Goal: Information Seeking & Learning: Learn about a topic

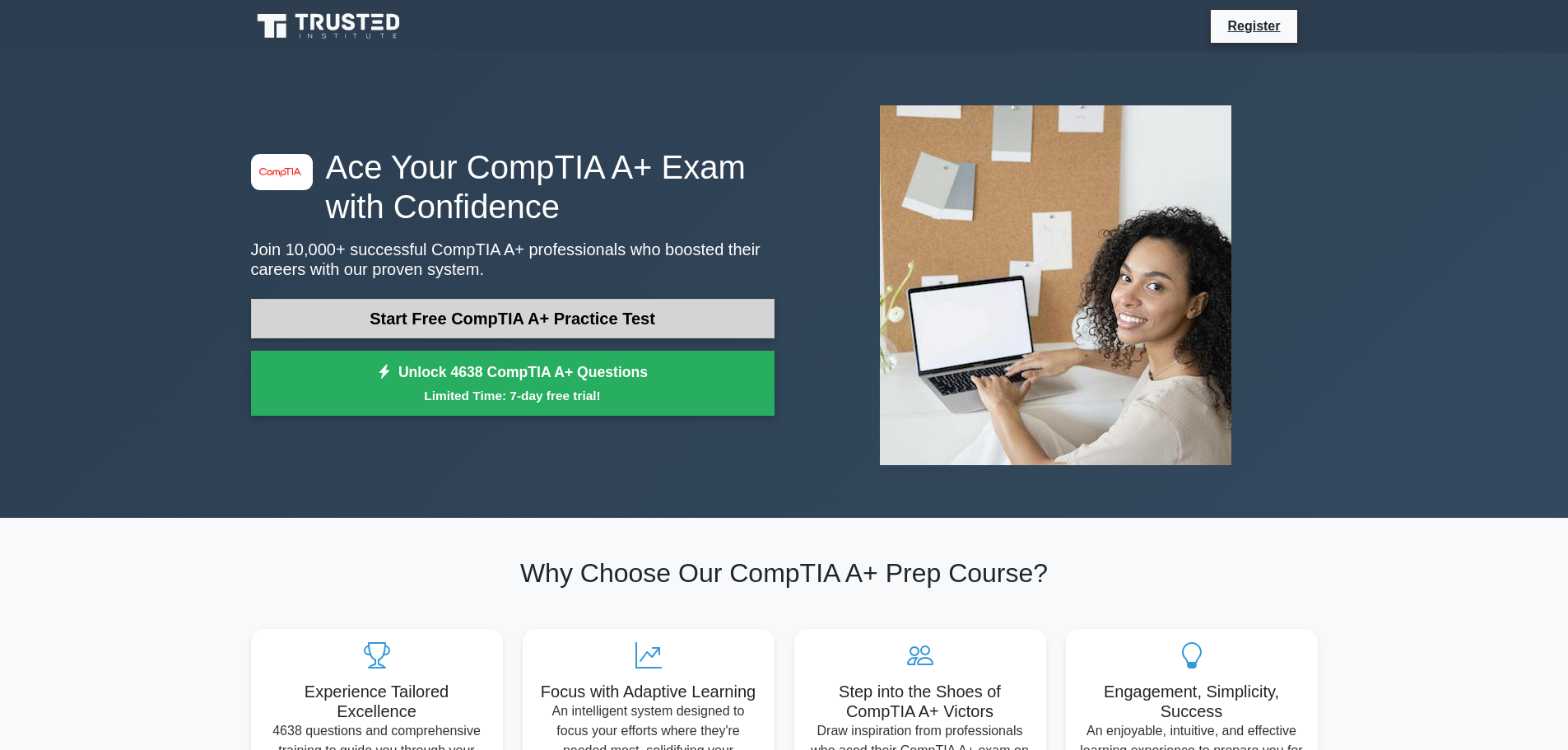
click at [595, 325] on link "Start Free CompTIA A+ Practice Test" at bounding box center [512, 318] width 523 height 39
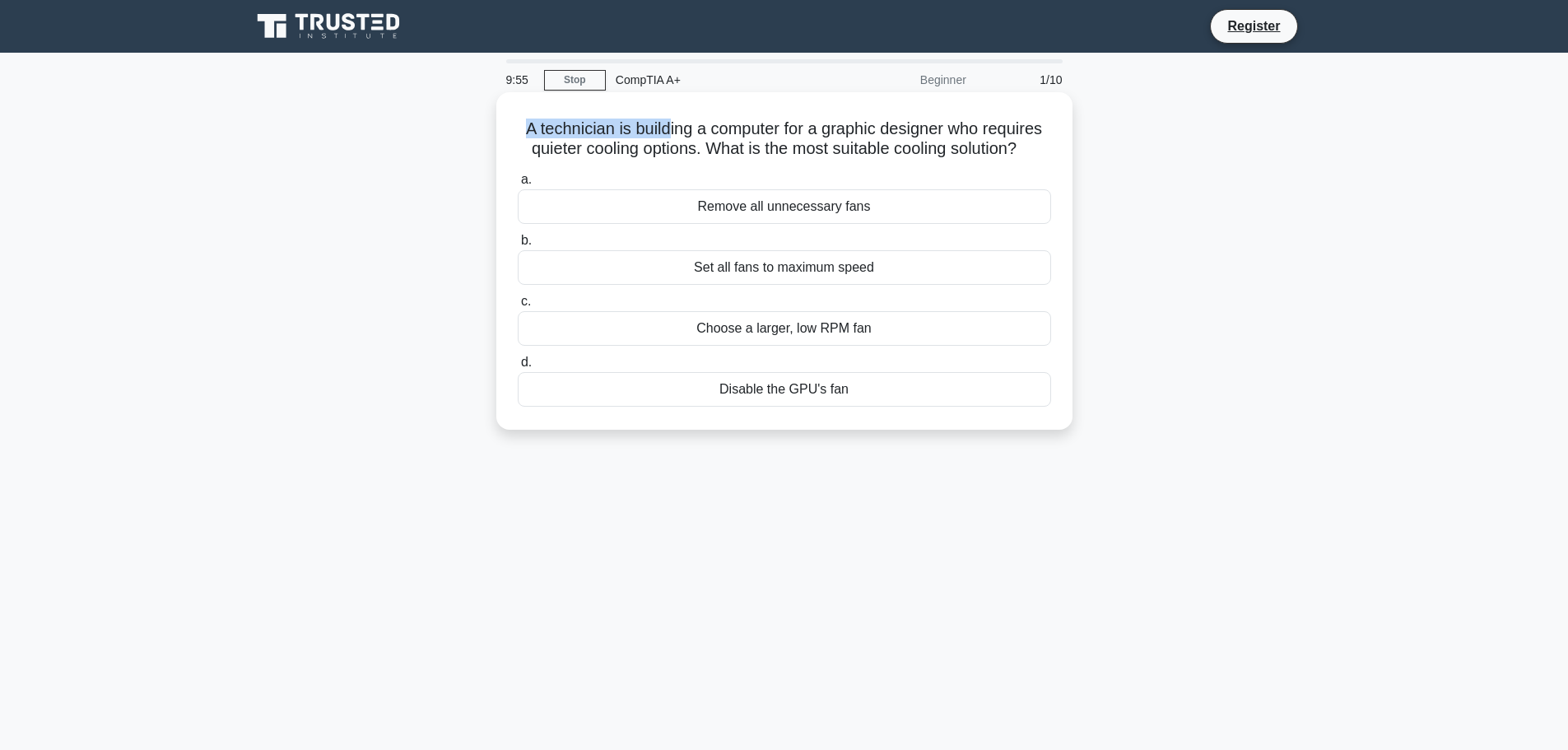
drag, startPoint x: 551, startPoint y: 126, endPoint x: 663, endPoint y: 128, distance: 112.0
click at [663, 128] on h5 "A technician is building a computer for a graphic designer who requires quieter…" at bounding box center [784, 139] width 537 height 41
click at [832, 338] on div "Choose a larger, low RPM fan" at bounding box center [784, 328] width 533 height 34
click at [518, 307] on input "c. Choose a larger, low RPM fan" at bounding box center [518, 302] width 0 height 11
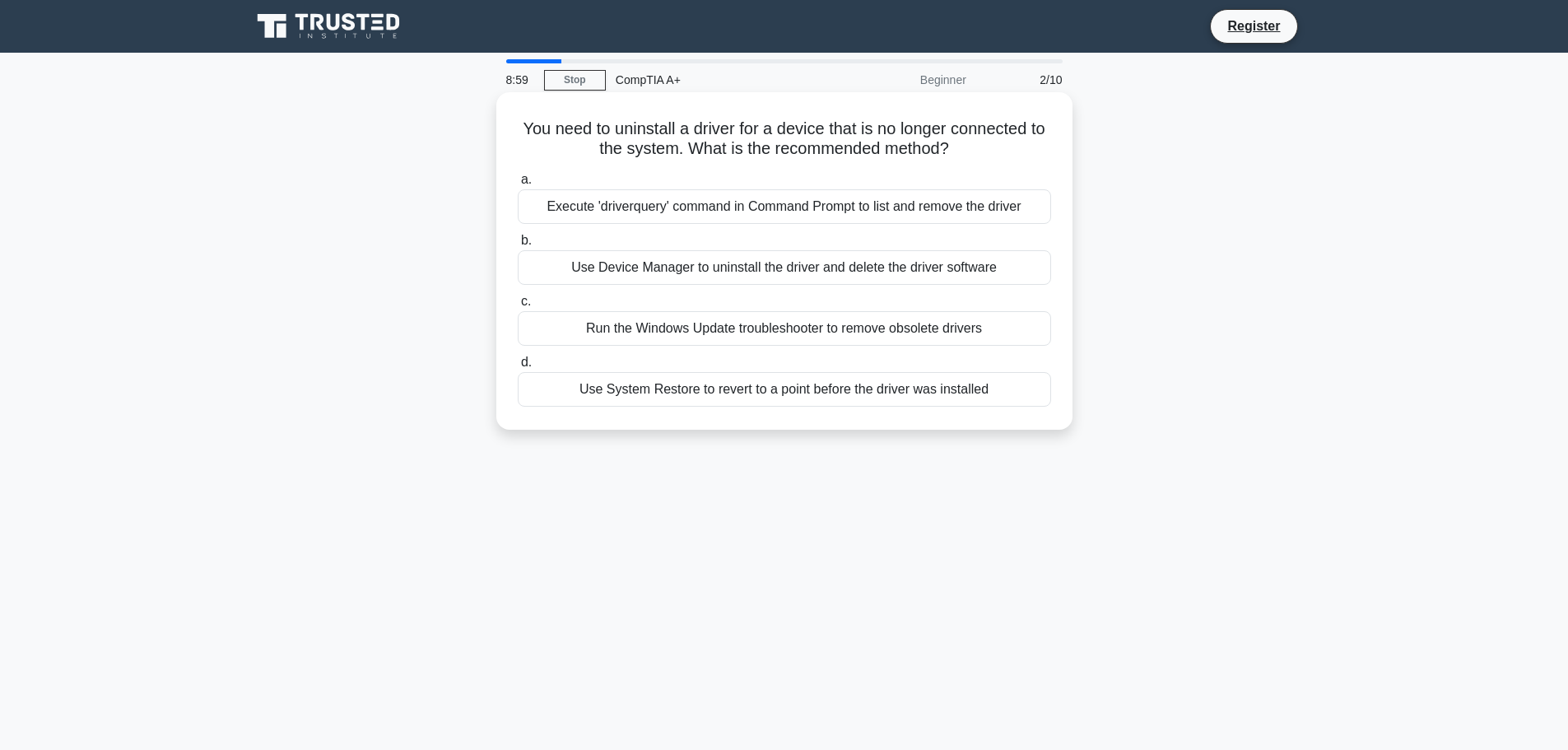
click at [669, 216] on div "Execute 'driverquery' command in Command Prompt to list and remove the driver" at bounding box center [784, 206] width 533 height 34
click at [518, 186] on input "a. Execute 'driverquery' command in Command Prompt to list and remove the driver" at bounding box center [518, 180] width 0 height 11
